Goal: Find specific page/section: Find specific page/section

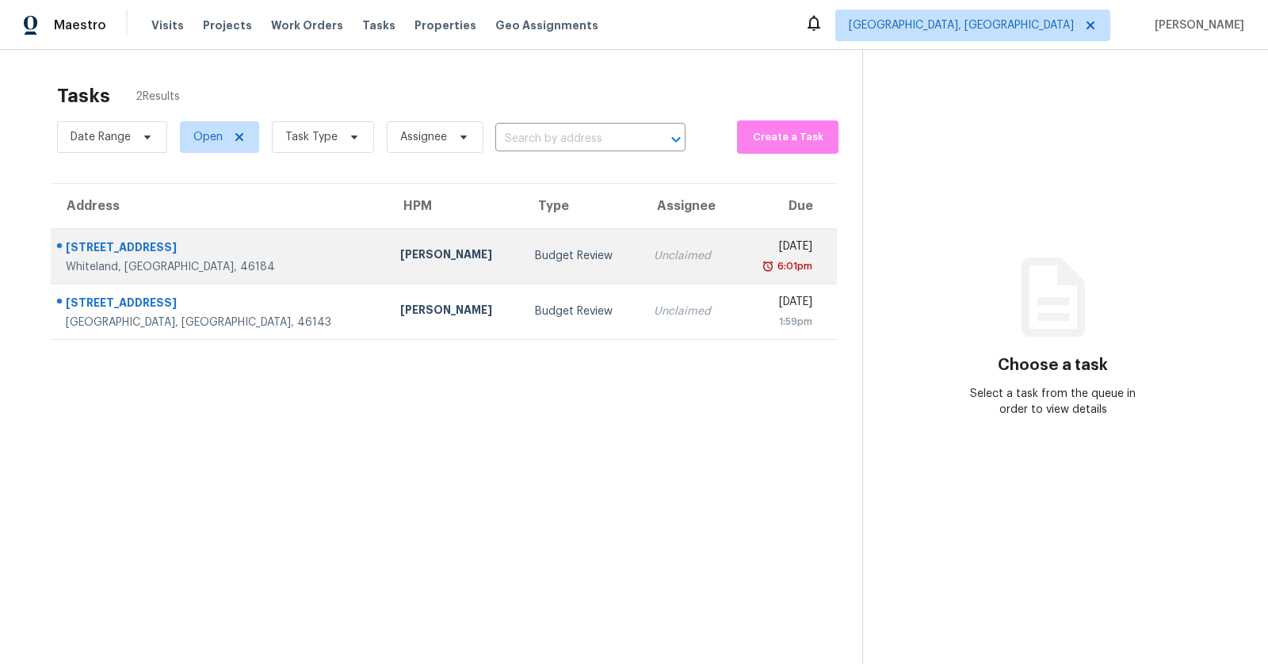
click at [250, 245] on td "241 Mooreland Dr Whiteland, IN, 46184" at bounding box center [219, 255] width 337 height 55
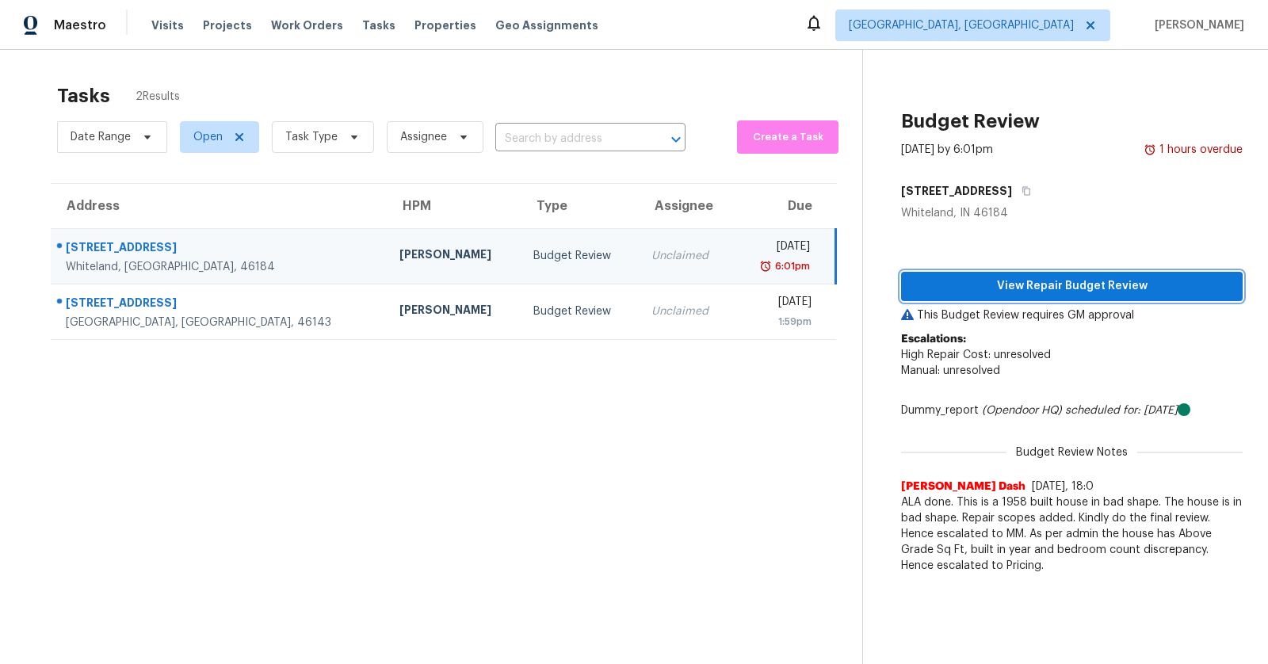
click at [1018, 292] on span "View Repair Budget Review" at bounding box center [1072, 287] width 316 height 20
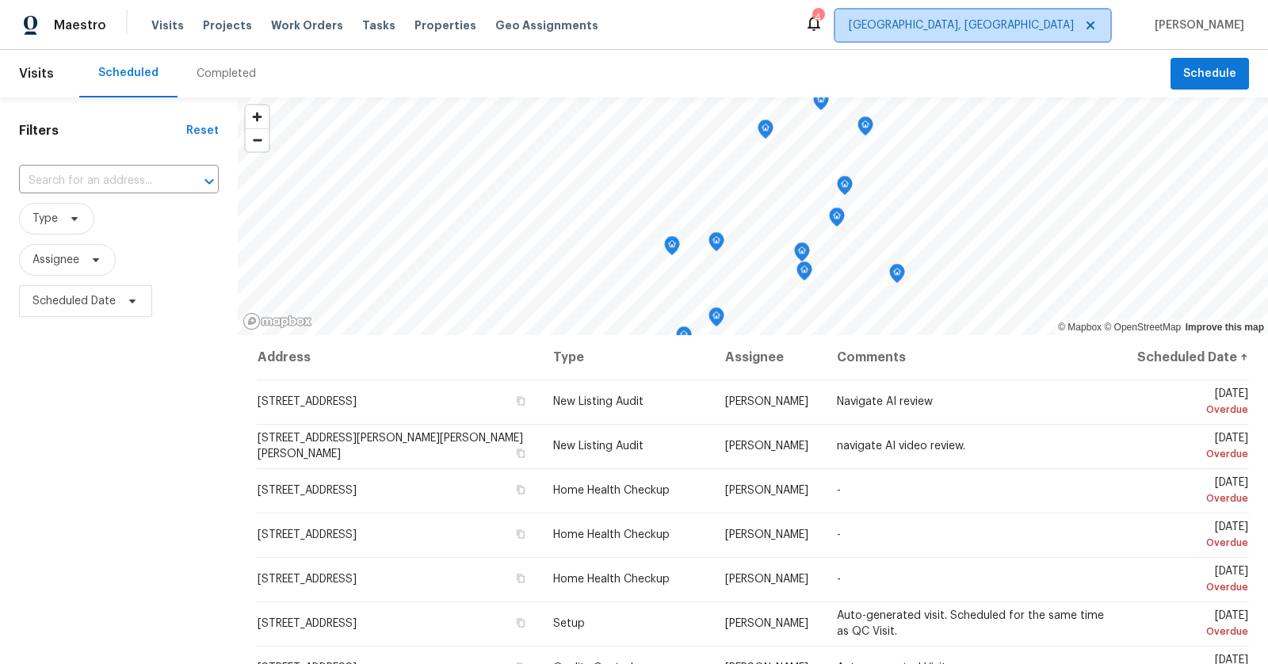
click at [1067, 17] on span "[GEOGRAPHIC_DATA], [GEOGRAPHIC_DATA]" at bounding box center [961, 25] width 225 height 16
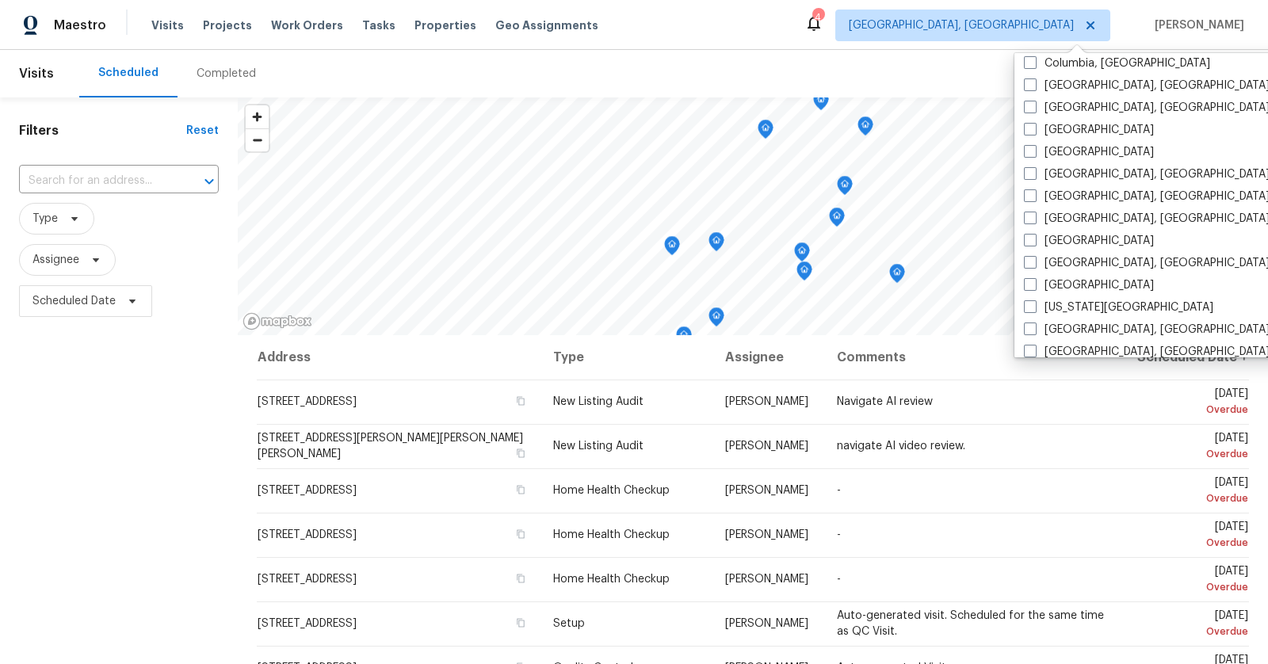
scroll to position [379, 0]
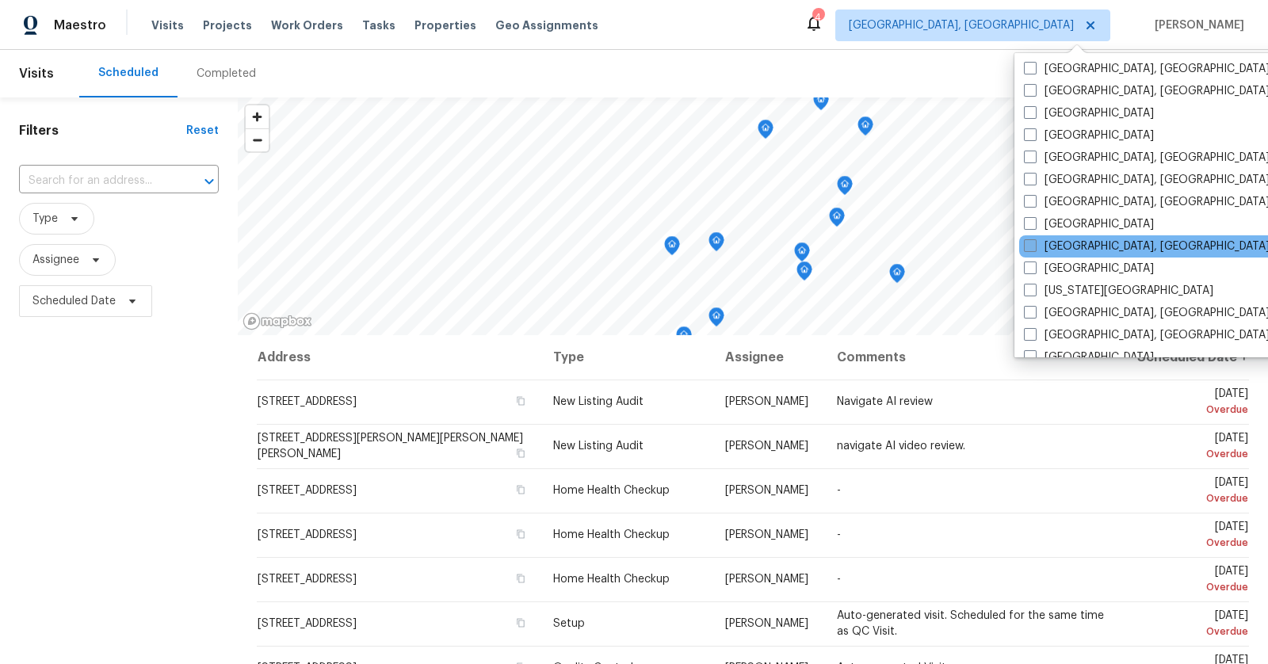
click at [1040, 243] on label "Indianapolis, IN" at bounding box center [1147, 247] width 246 height 16
click at [1034, 243] on input "Indianapolis, IN" at bounding box center [1029, 244] width 10 height 10
checkbox input "true"
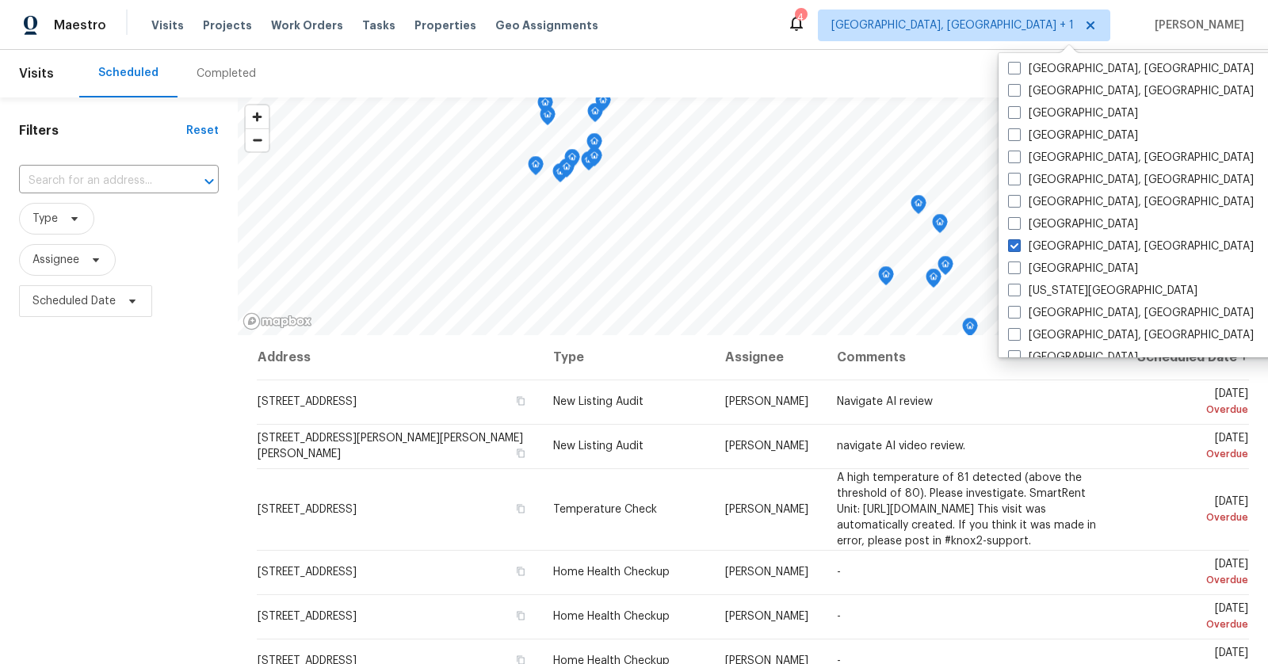
click at [228, 75] on div "Completed" at bounding box center [226, 74] width 59 height 16
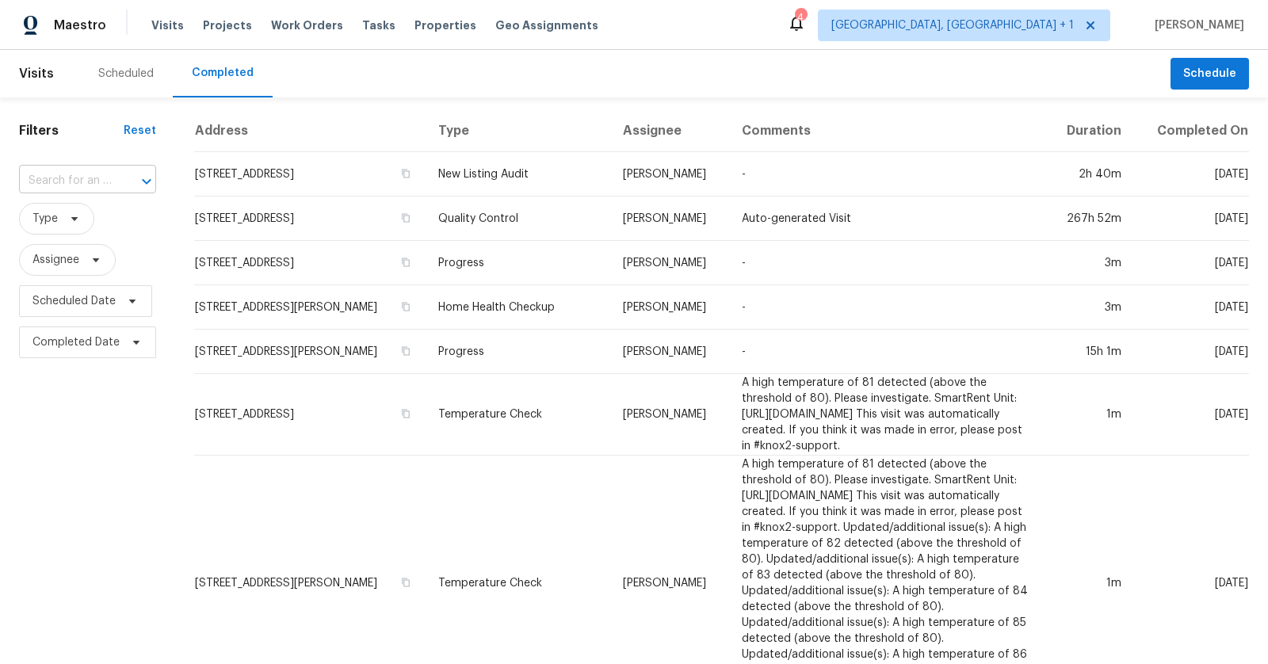
click at [124, 180] on div at bounding box center [135, 181] width 41 height 22
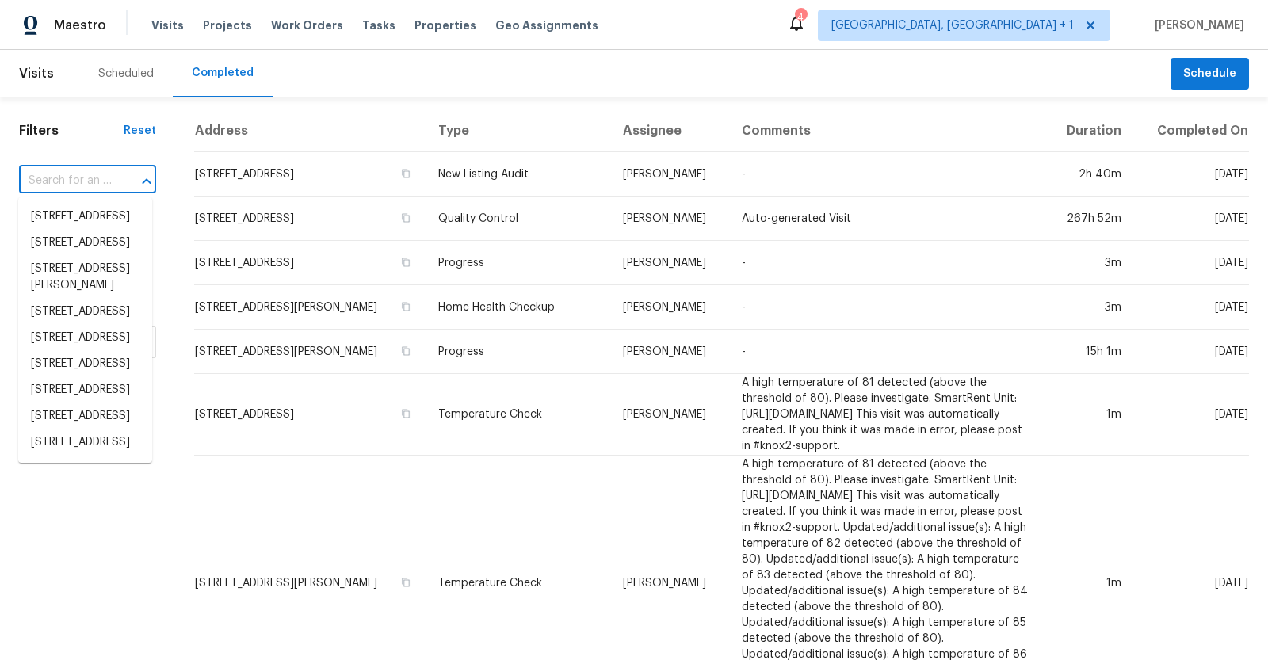
paste input "241 Mooreland Dr, Whiteland, IN 46184"
type input "241 Mooreland Dr, Whiteland, IN 46184"
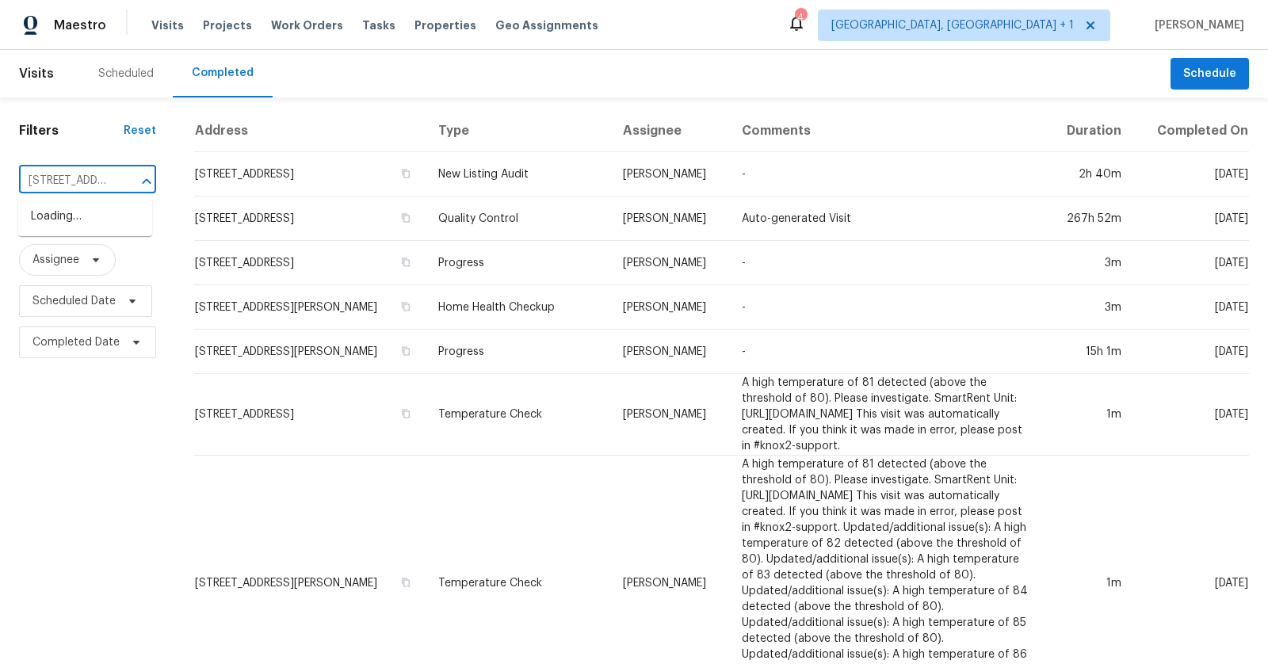
scroll to position [0, 119]
click at [107, 216] on li "241 Mooreland Dr, Whiteland, IN 46184" at bounding box center [85, 217] width 134 height 26
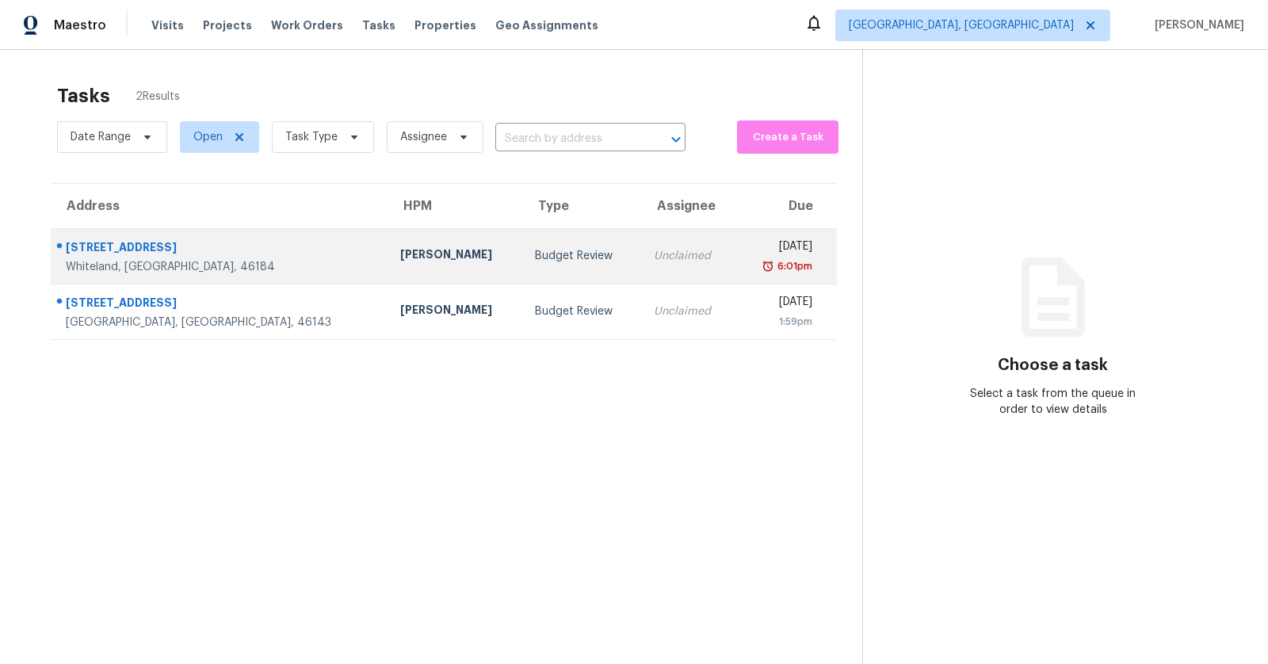
click at [85, 242] on div "241 Mooreland Dr" at bounding box center [220, 249] width 309 height 20
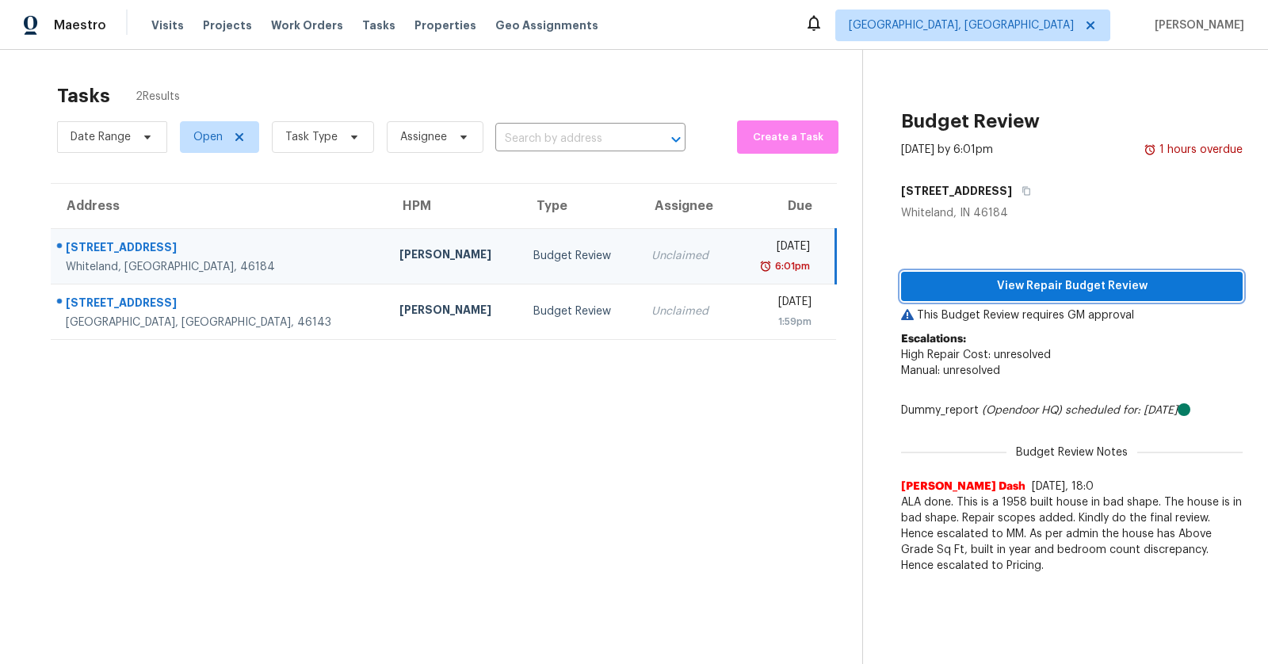
click at [1022, 283] on span "View Repair Budget Review" at bounding box center [1072, 287] width 316 height 20
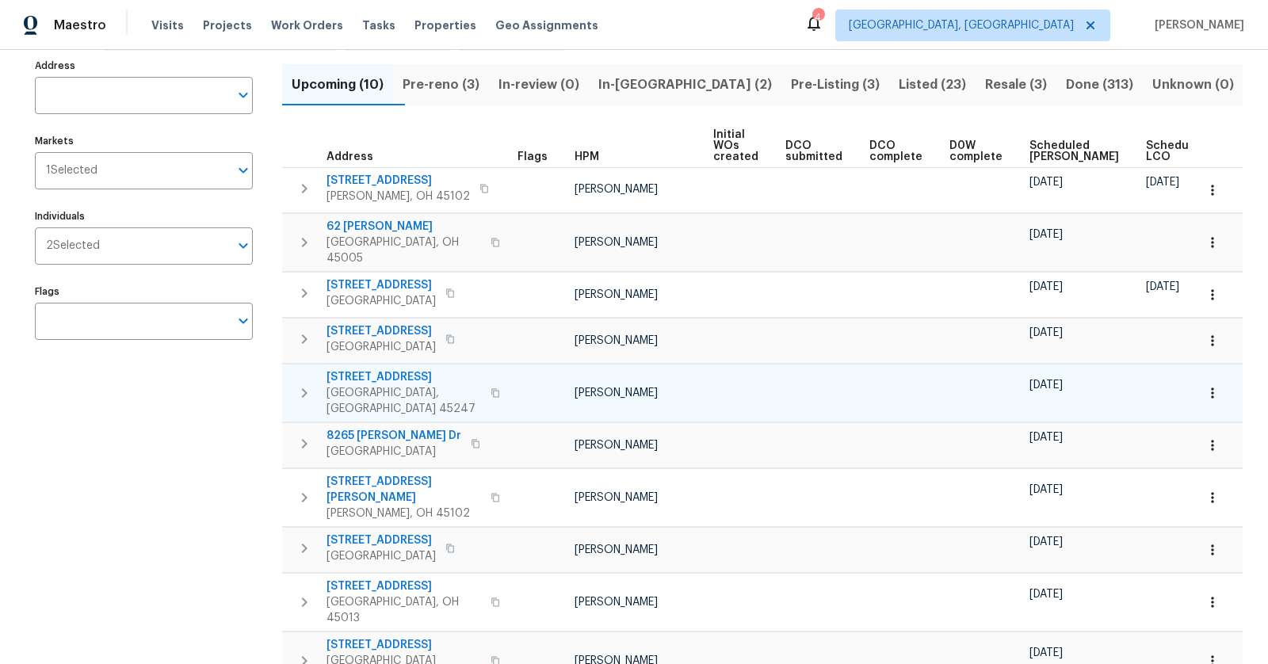
scroll to position [120, 0]
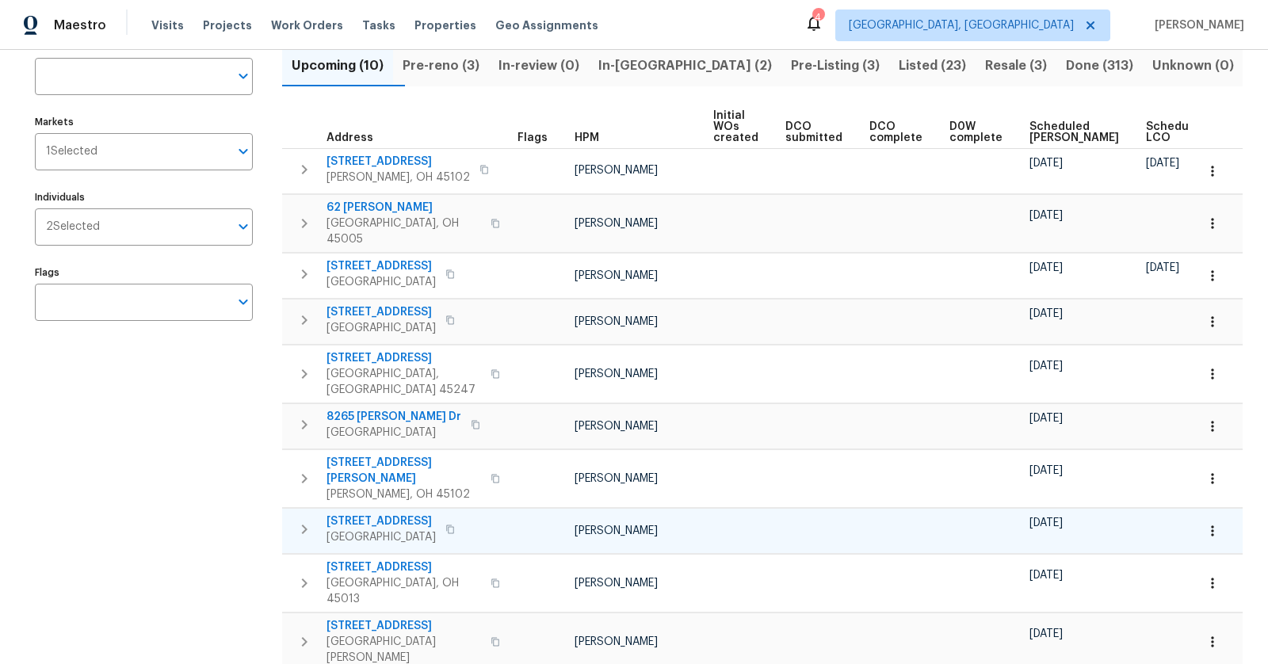
click at [389, 513] on span "698 Winding Way" at bounding box center [380, 521] width 109 height 16
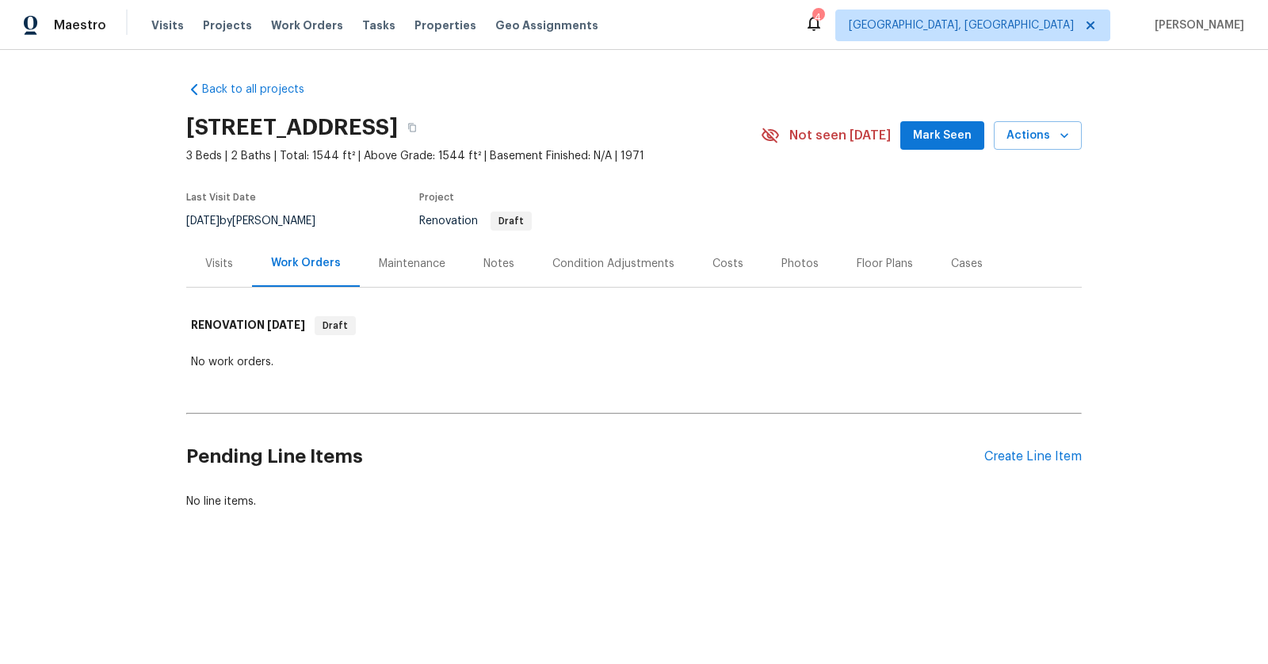
click at [223, 259] on div "Visits" at bounding box center [219, 264] width 28 height 16
